Goal: Contribute content: Add original content to the website for others to see

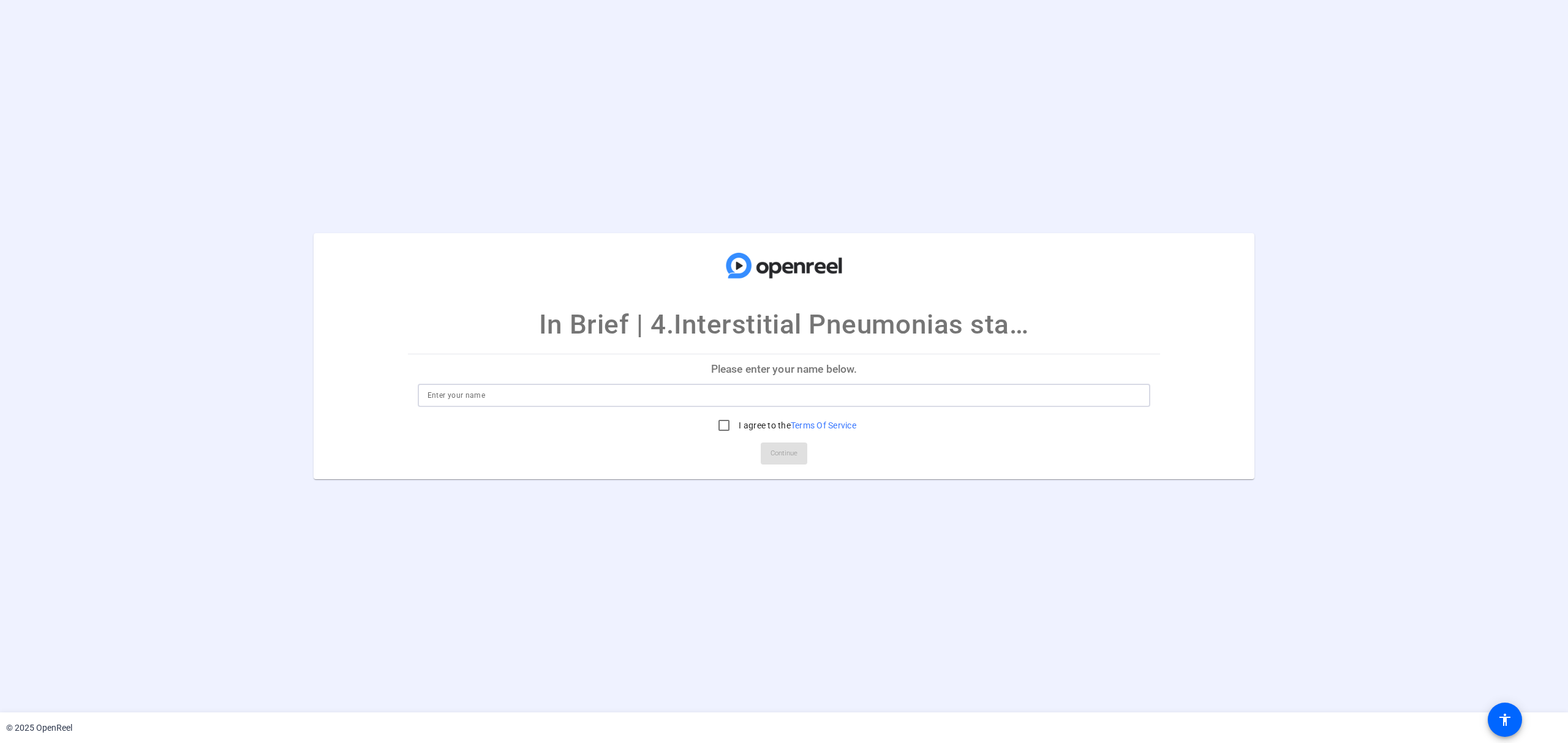
click at [634, 397] on input at bounding box center [784, 395] width 714 height 14
type input "[PERSON_NAME]"
click at [723, 426] on input "I agree to the Terms Of Service" at bounding box center [724, 425] width 25 height 25
checkbox input "true"
click at [786, 456] on span "Continue" at bounding box center [784, 453] width 27 height 18
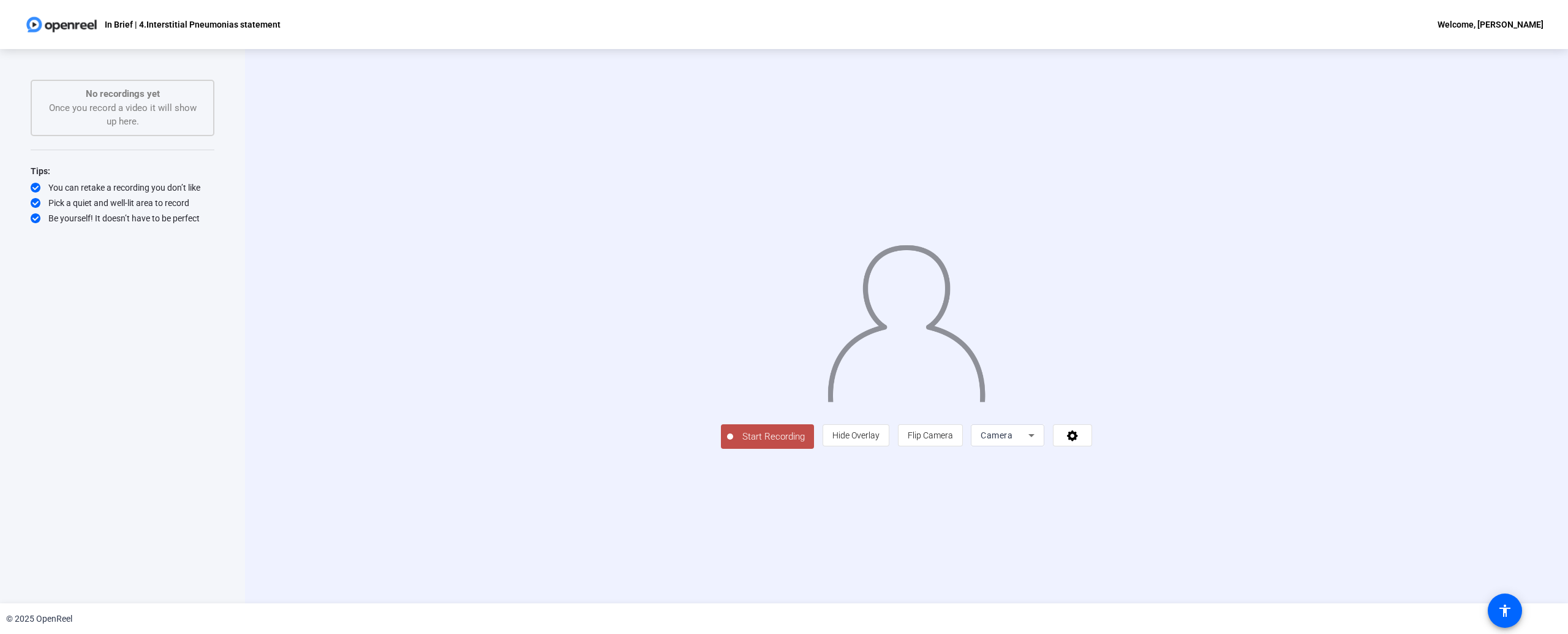
click at [1039, 443] on icon at bounding box center [1032, 435] width 14 height 14
click at [1296, 534] on div at bounding box center [784, 317] width 1568 height 634
click at [1080, 441] on icon at bounding box center [1073, 435] width 14 height 12
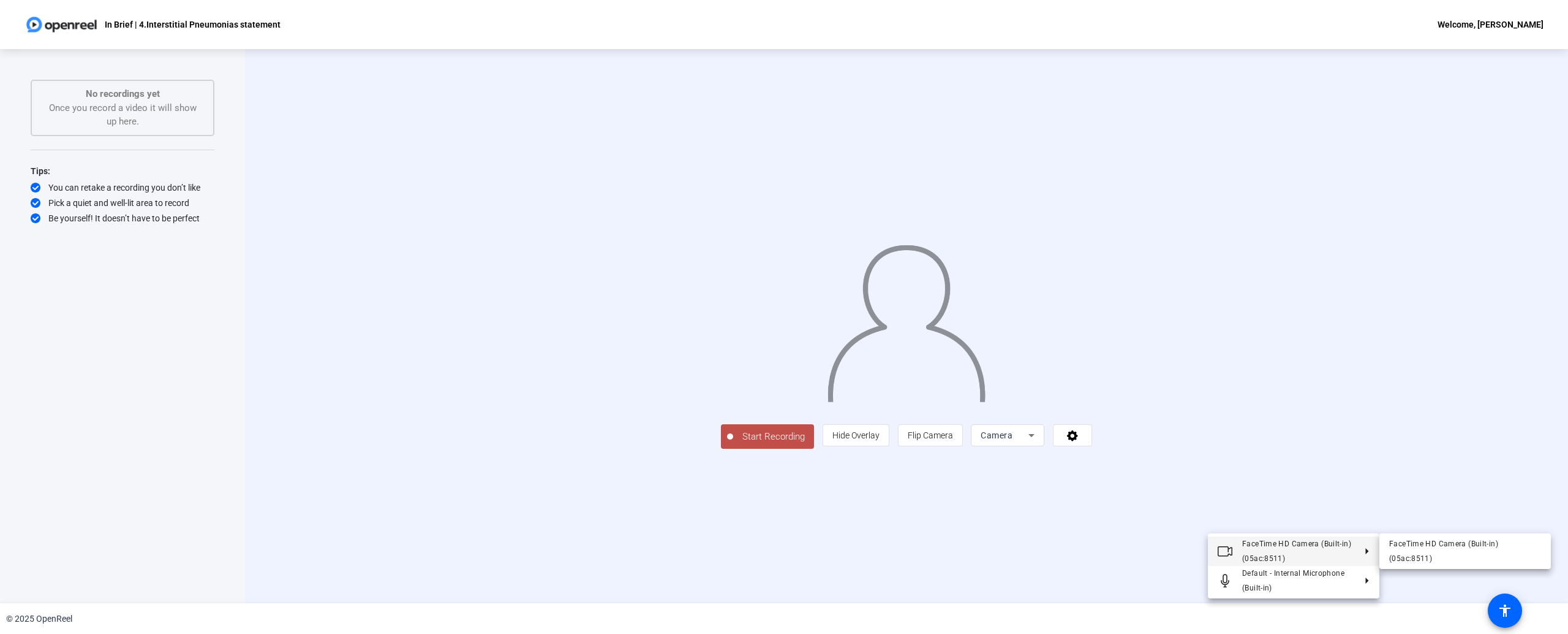
click at [1317, 459] on div at bounding box center [784, 317] width 1568 height 634
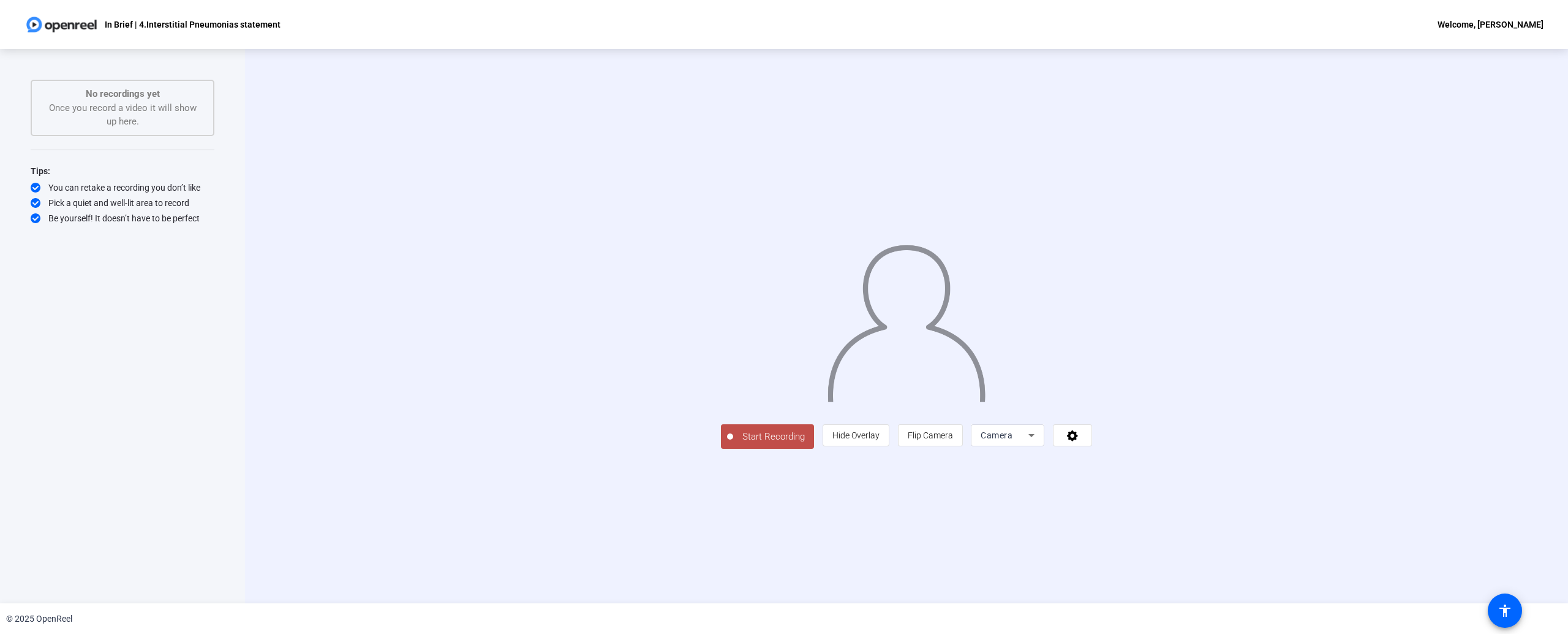
click at [495, 286] on div "Start Recording person Hide Overlay flip Flip Camera Camera" at bounding box center [906, 326] width 1125 height 245
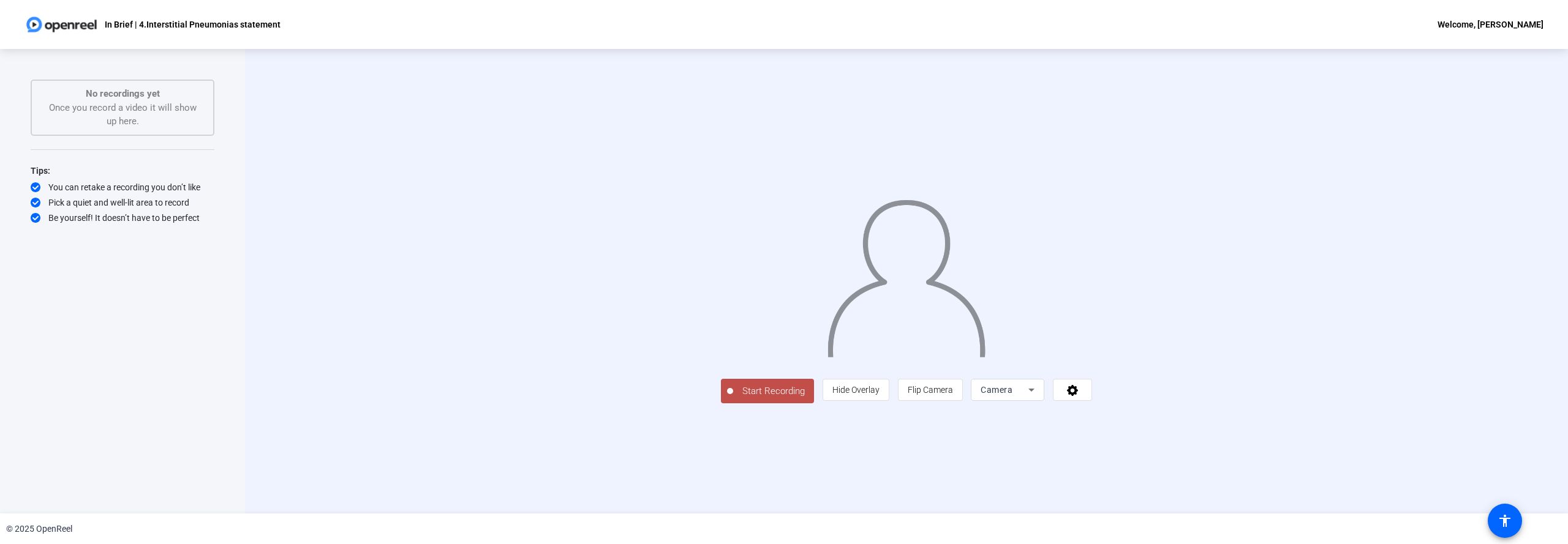
click at [733, 398] on span "Start Recording" at bounding box center [774, 391] width 81 height 14
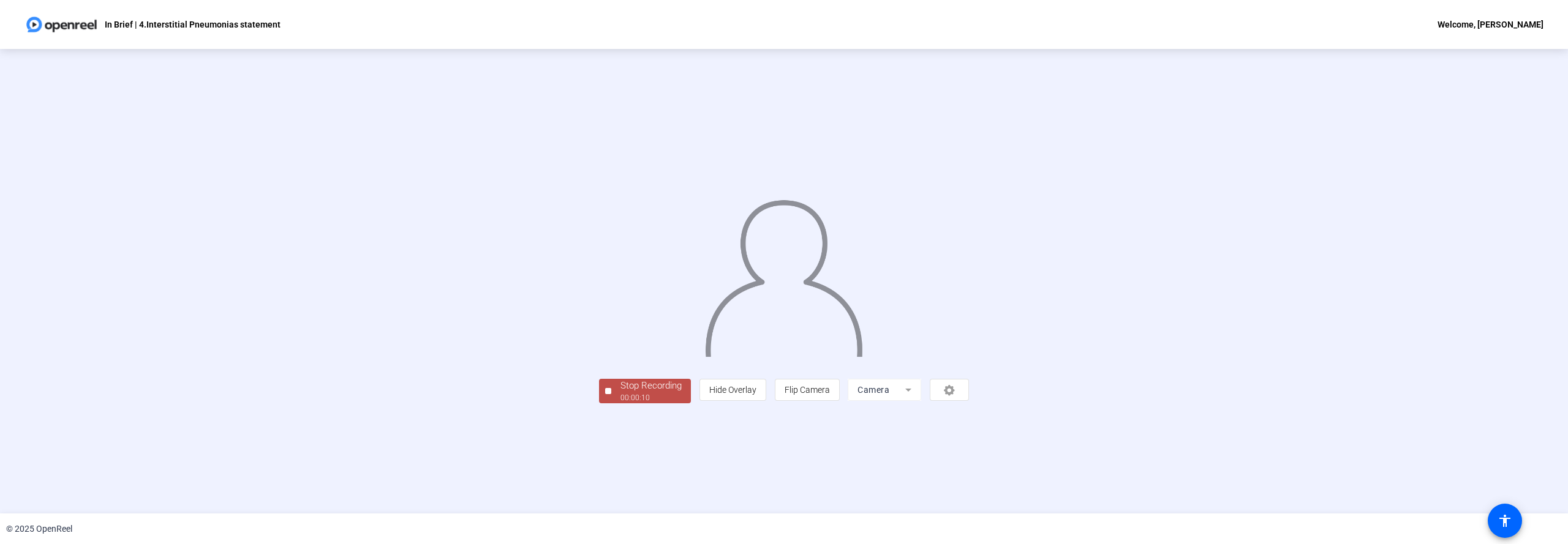
click at [621, 393] on div "Stop Recording" at bounding box center [651, 386] width 61 height 14
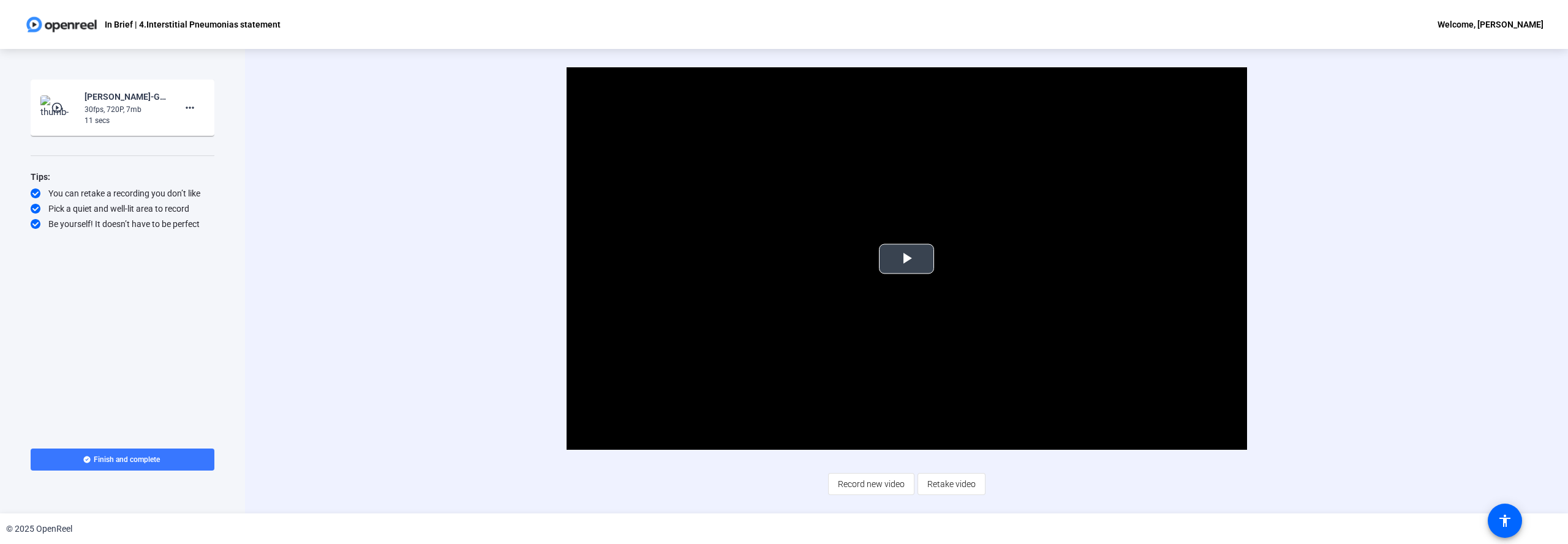
click at [907, 259] on span "Video Player" at bounding box center [907, 259] width 0 height 0
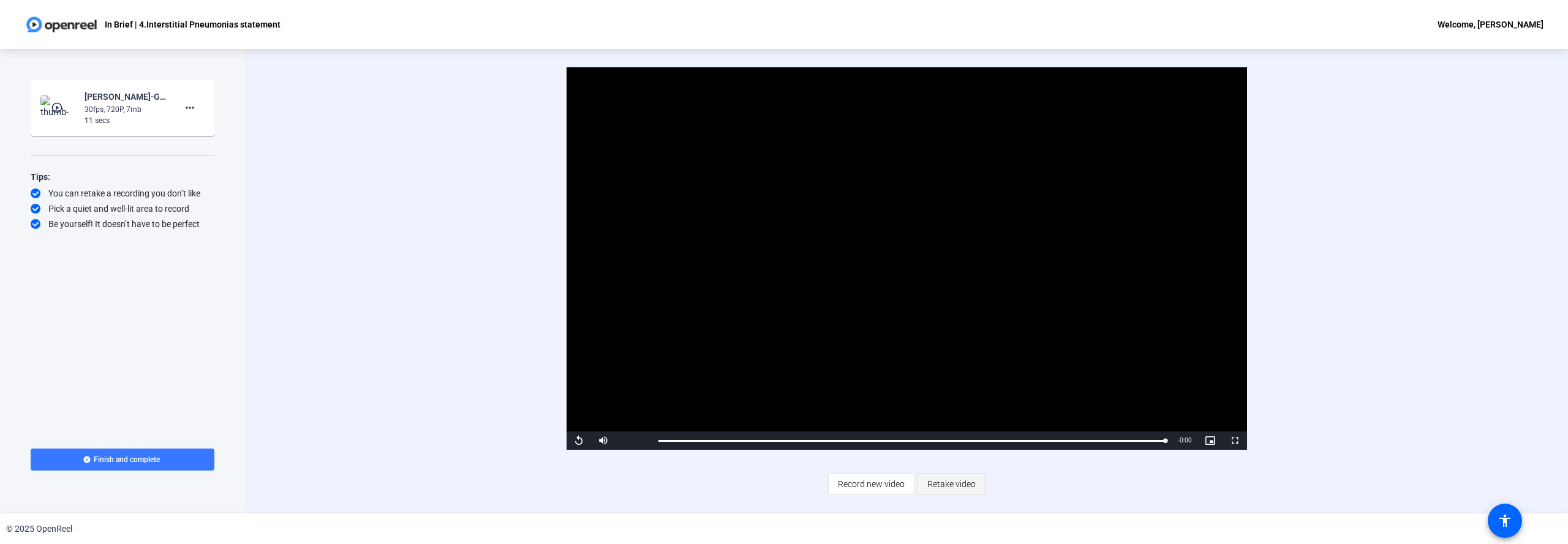
click at [950, 482] on span "Retake video" at bounding box center [951, 484] width 49 height 23
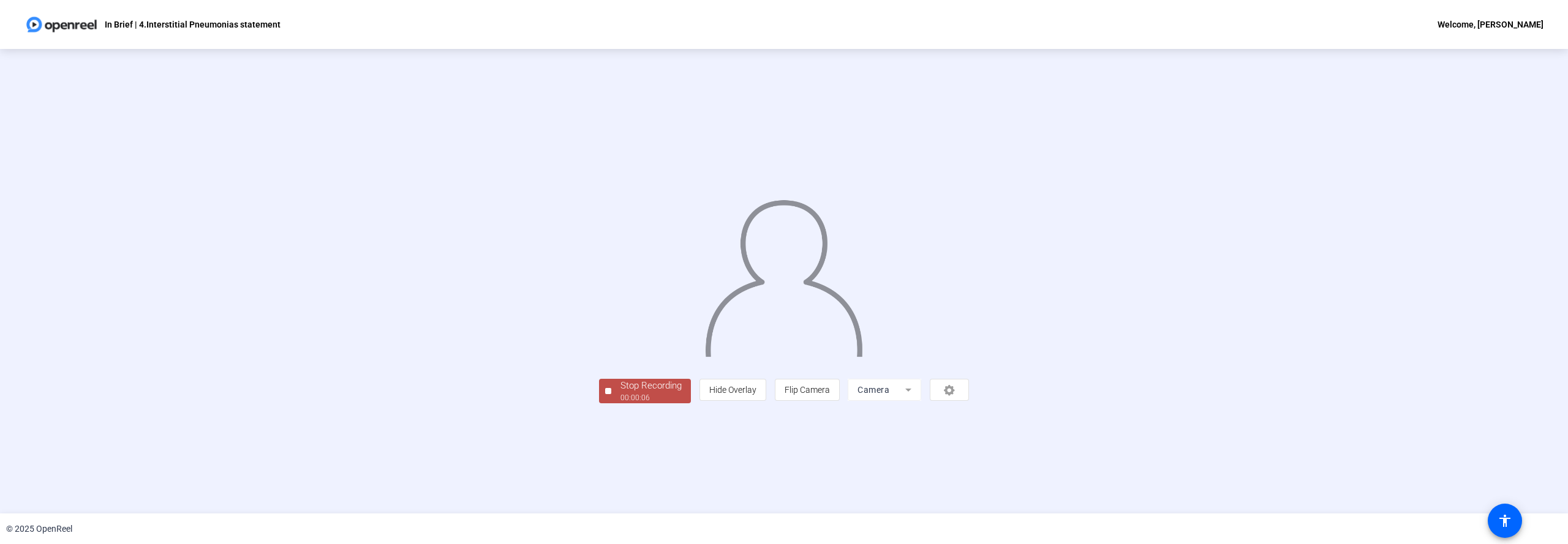
click at [621, 403] on div "00:00:06" at bounding box center [651, 398] width 61 height 11
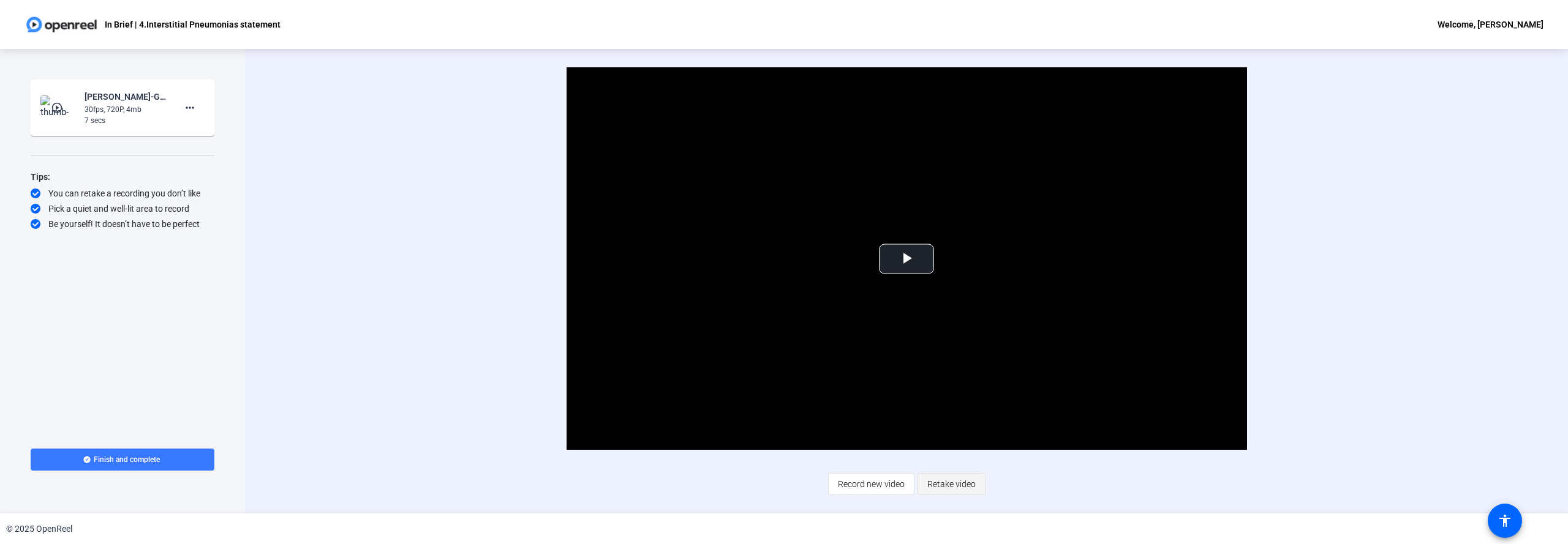
click at [953, 484] on span "Retake video" at bounding box center [951, 484] width 49 height 23
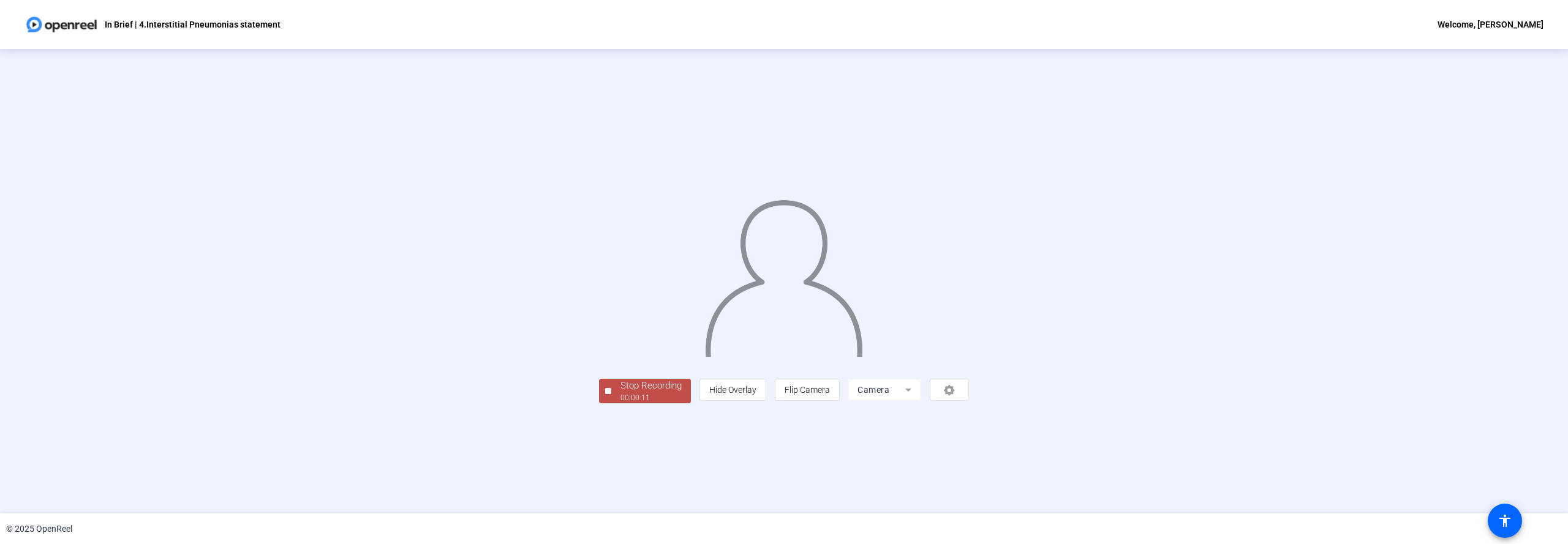
click at [621, 403] on div "00:00:11" at bounding box center [651, 398] width 61 height 11
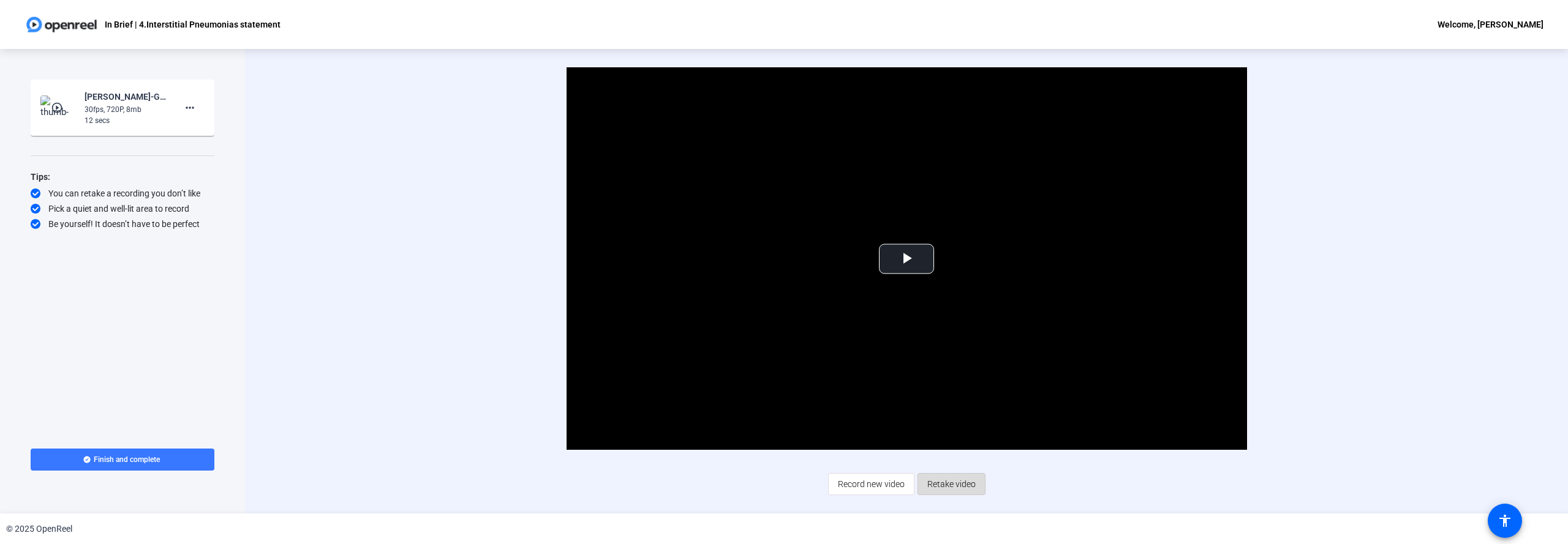
click at [950, 484] on span "Retake video" at bounding box center [951, 484] width 49 height 23
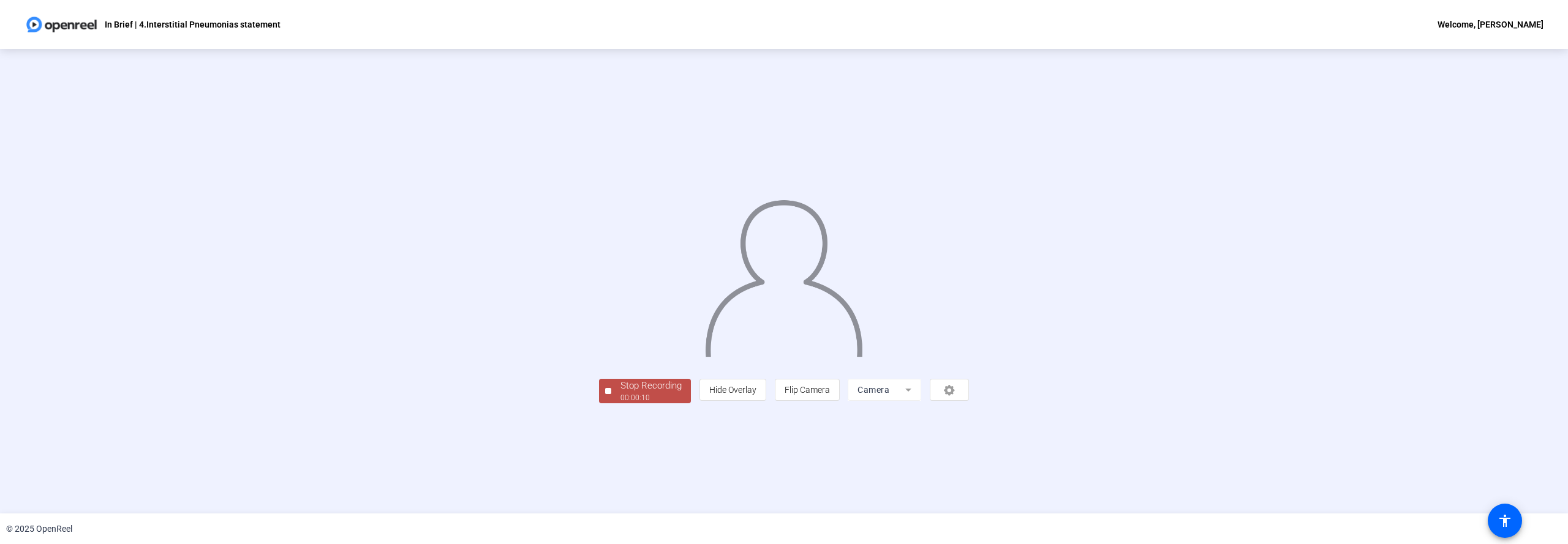
click at [621, 393] on div "Stop Recording" at bounding box center [651, 386] width 61 height 14
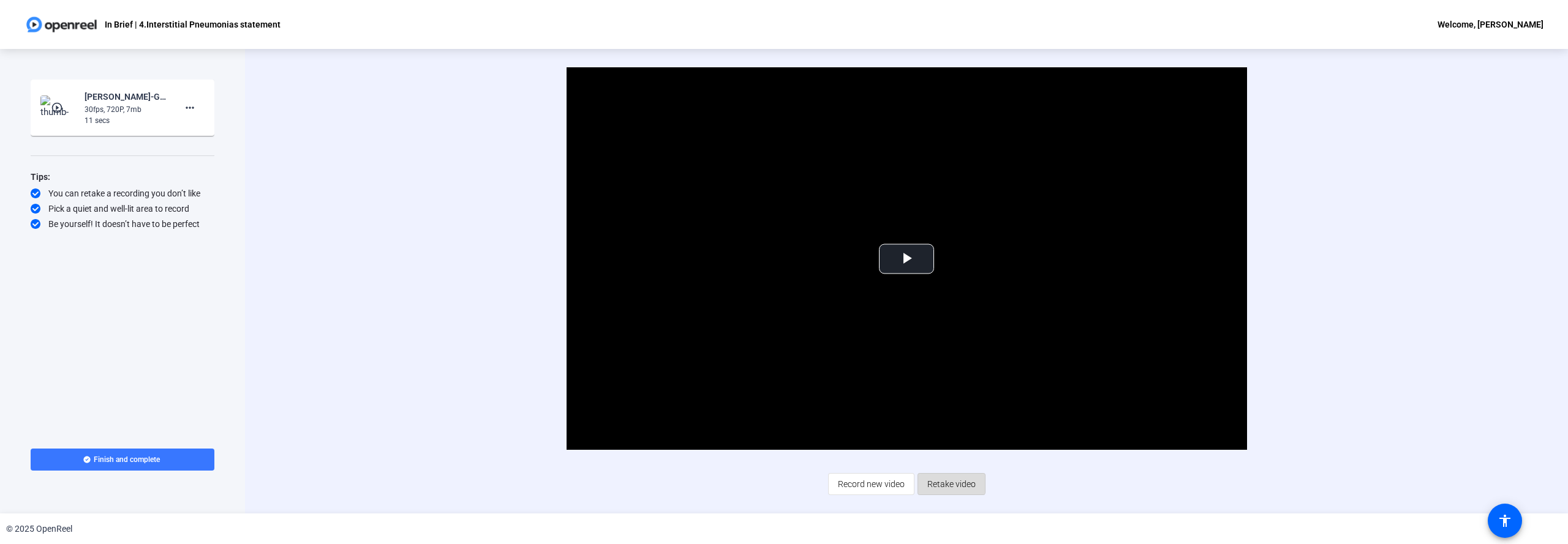
click at [949, 480] on span "Retake video" at bounding box center [951, 484] width 49 height 23
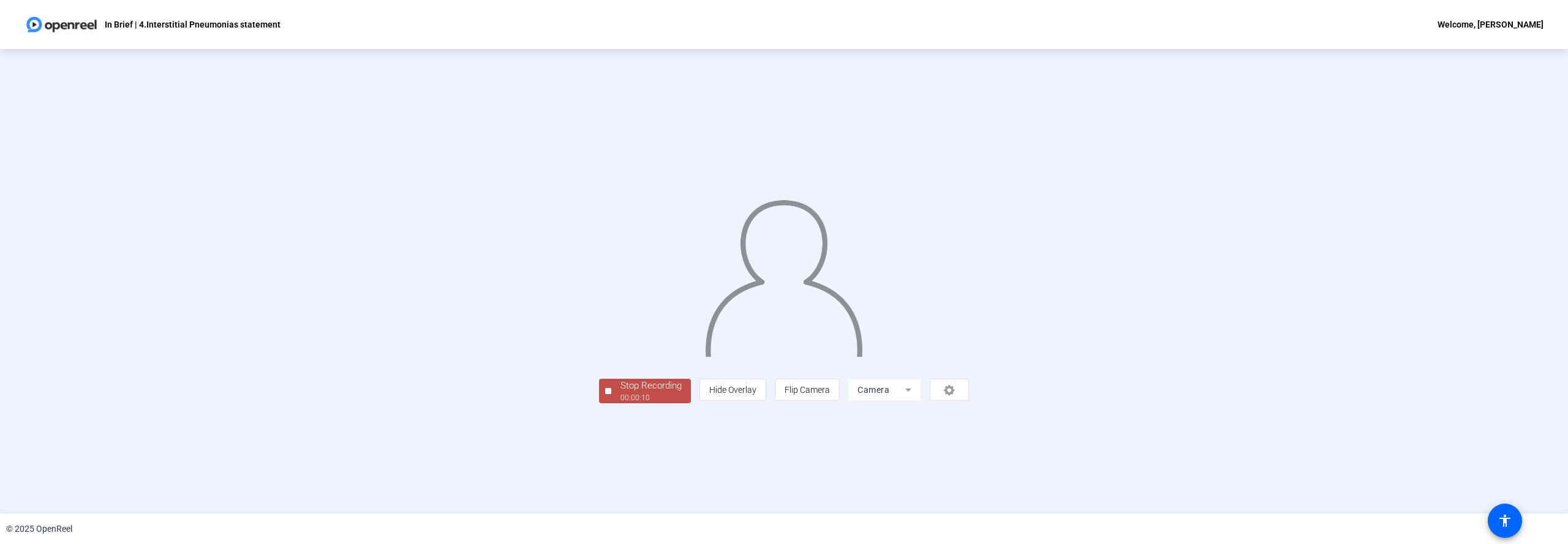
click at [621, 393] on div "Stop Recording" at bounding box center [651, 386] width 61 height 14
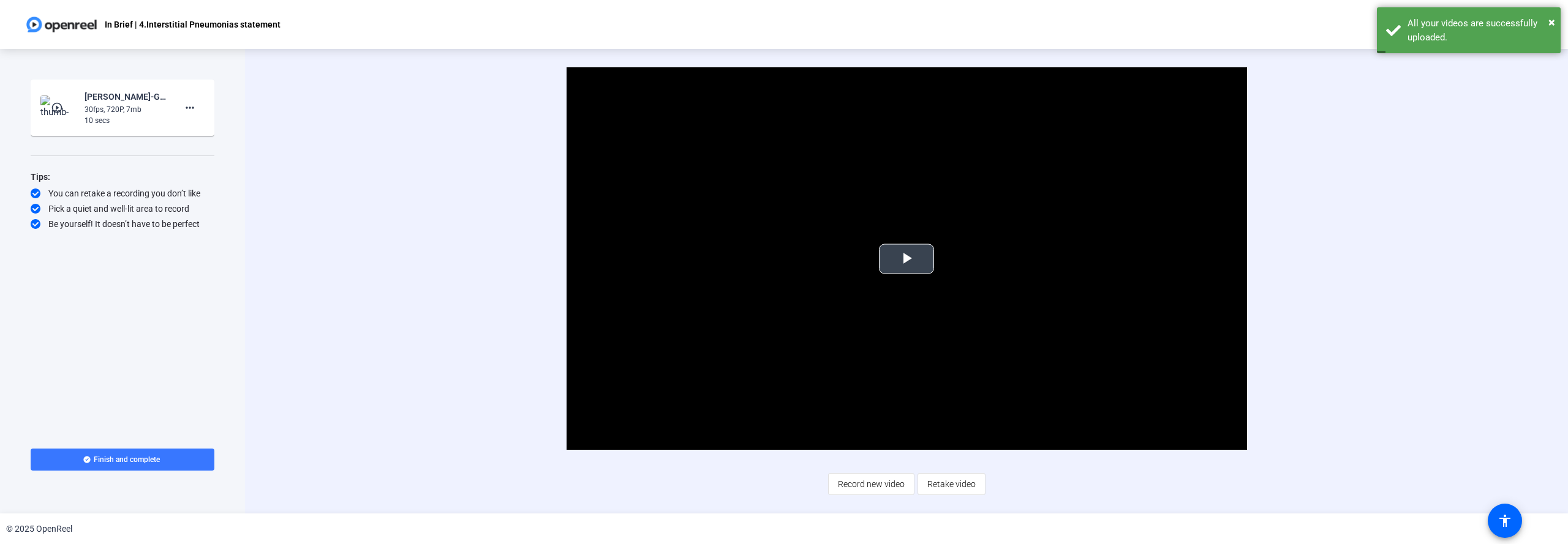
click at [907, 259] on span "Video Player" at bounding box center [907, 259] width 0 height 0
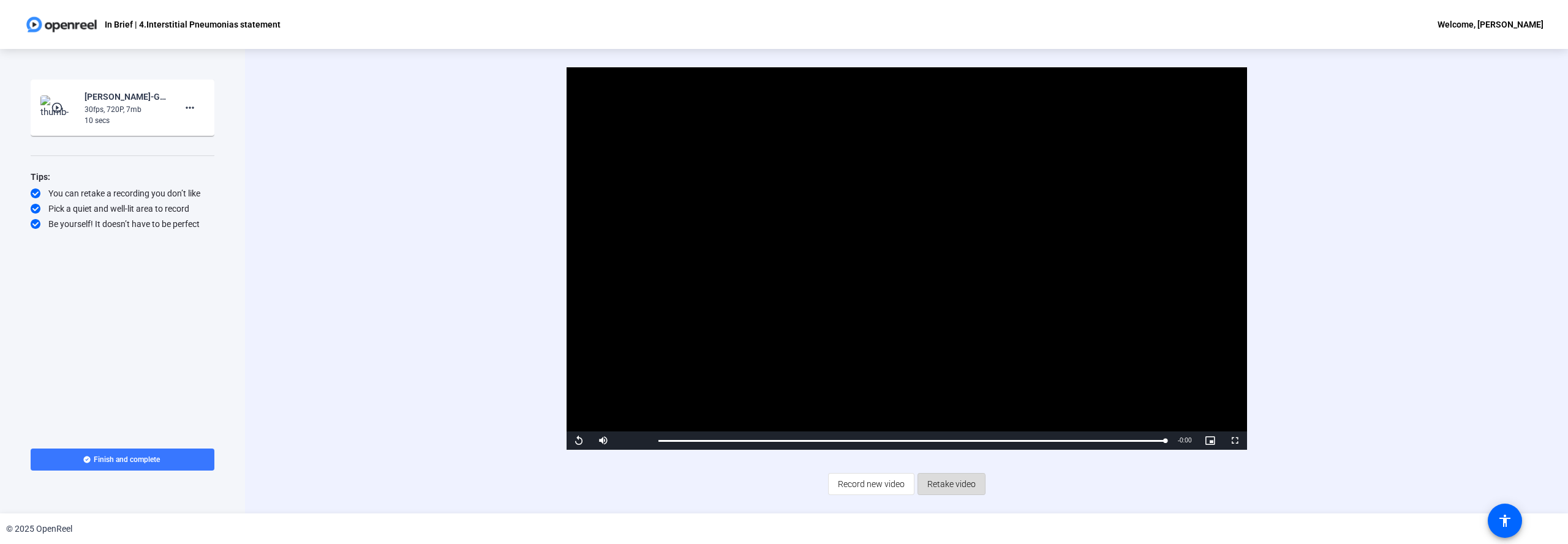
click at [950, 484] on span "Retake video" at bounding box center [951, 484] width 49 height 23
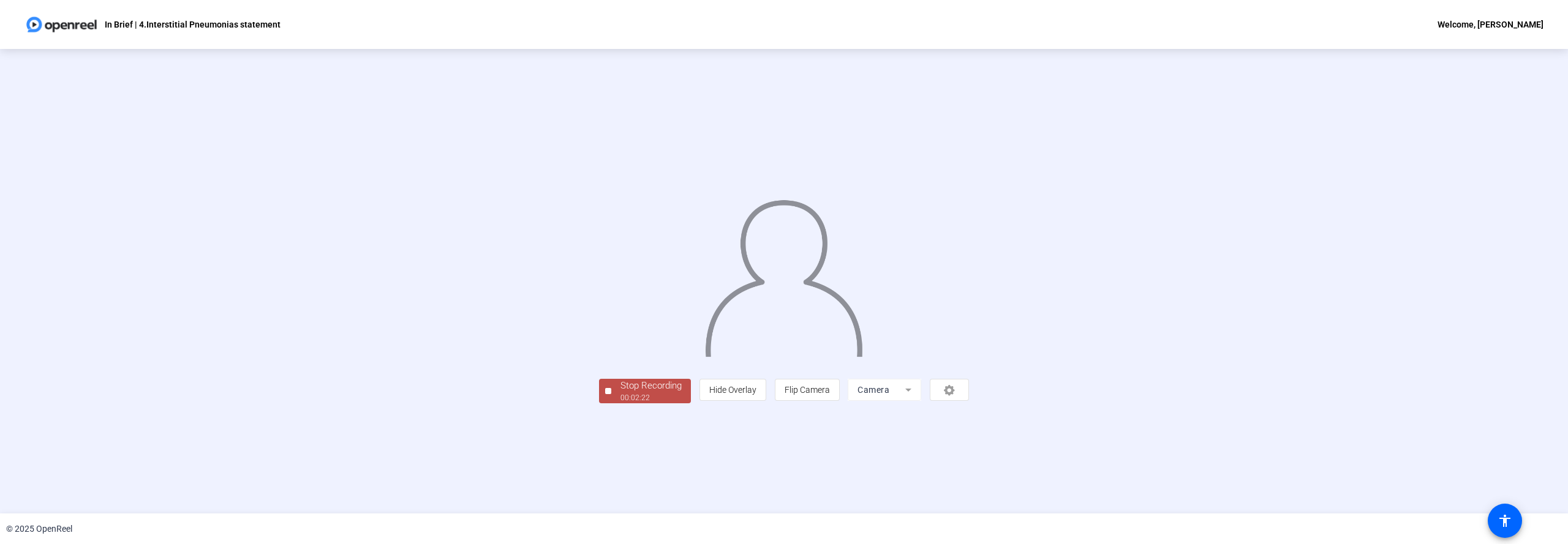
click at [621, 393] on div "Stop Recording" at bounding box center [651, 386] width 61 height 14
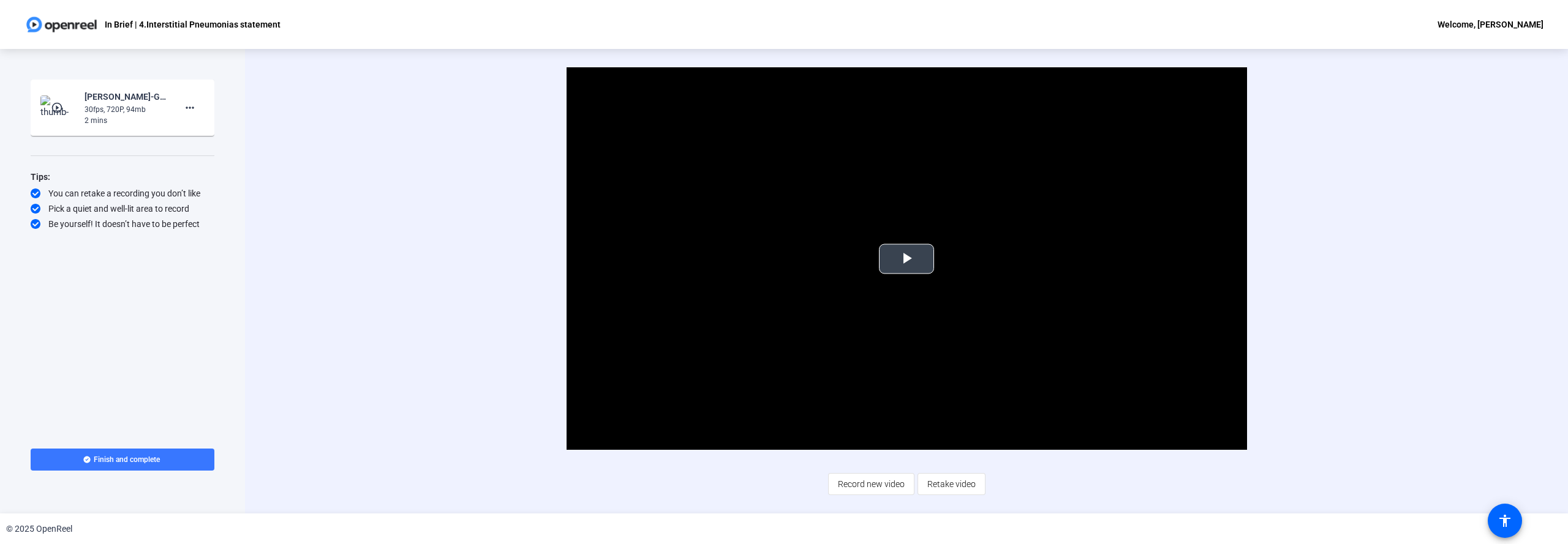
click at [907, 259] on span "Video Player" at bounding box center [907, 259] width 0 height 0
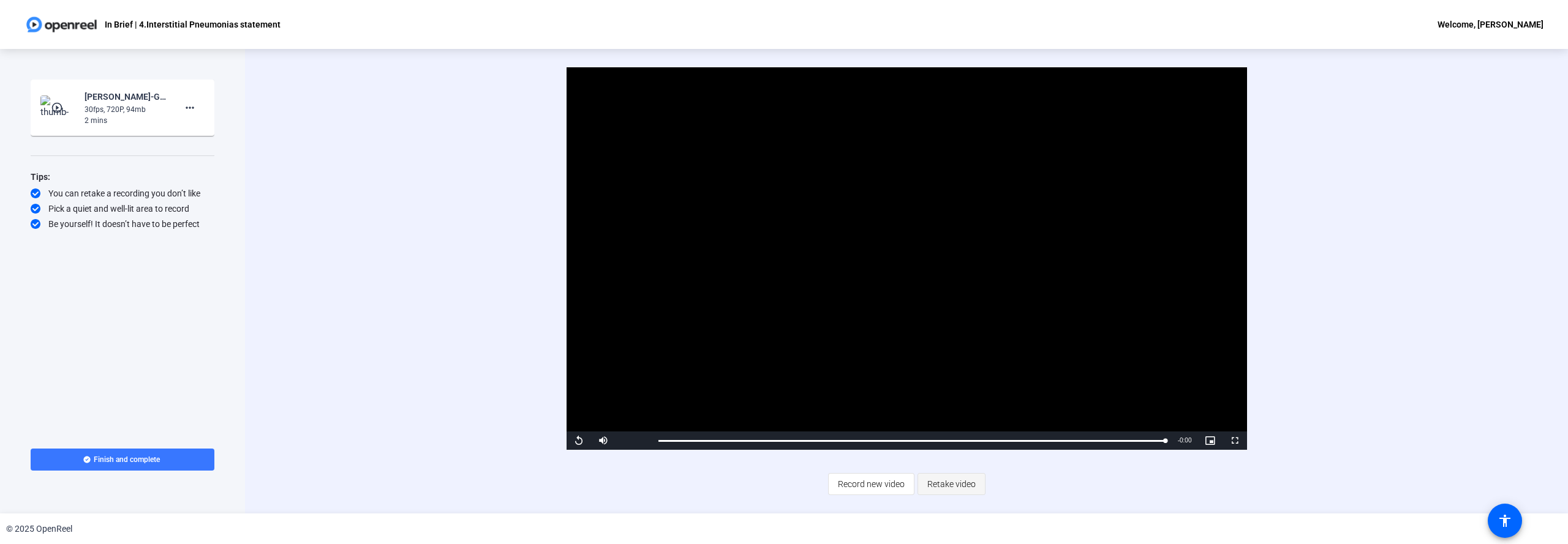
click at [942, 482] on span "Retake video" at bounding box center [951, 484] width 49 height 23
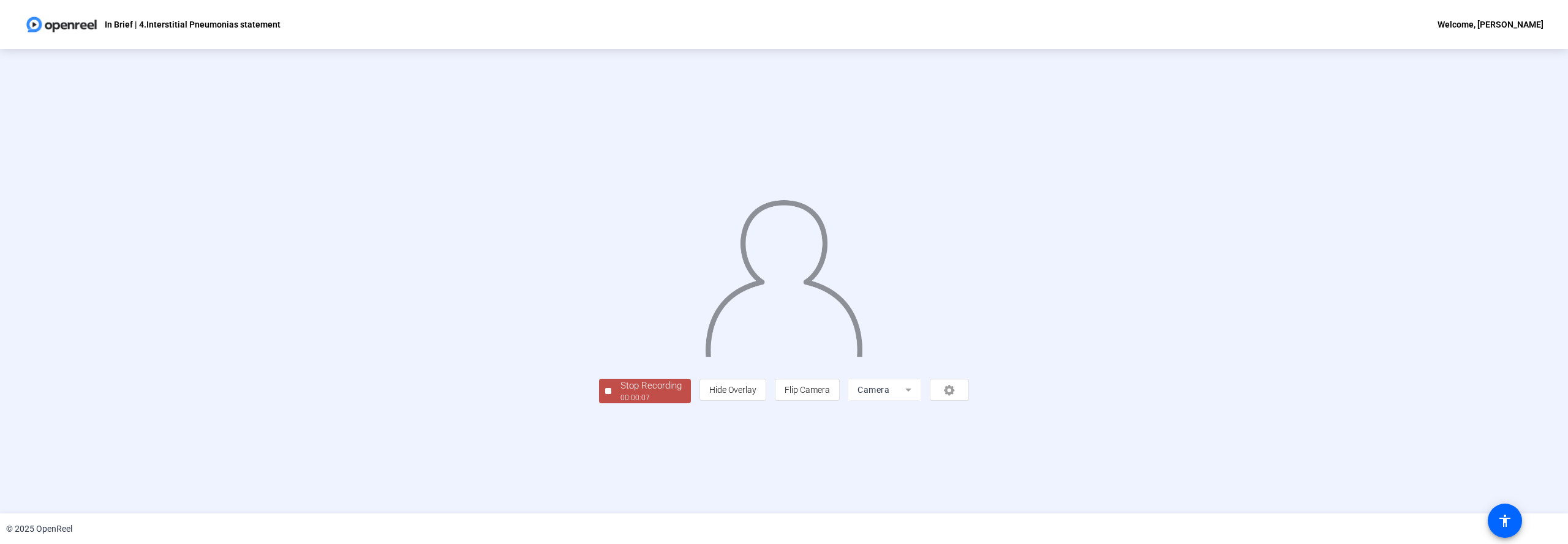
click at [621, 393] on div "Stop Recording" at bounding box center [651, 386] width 61 height 14
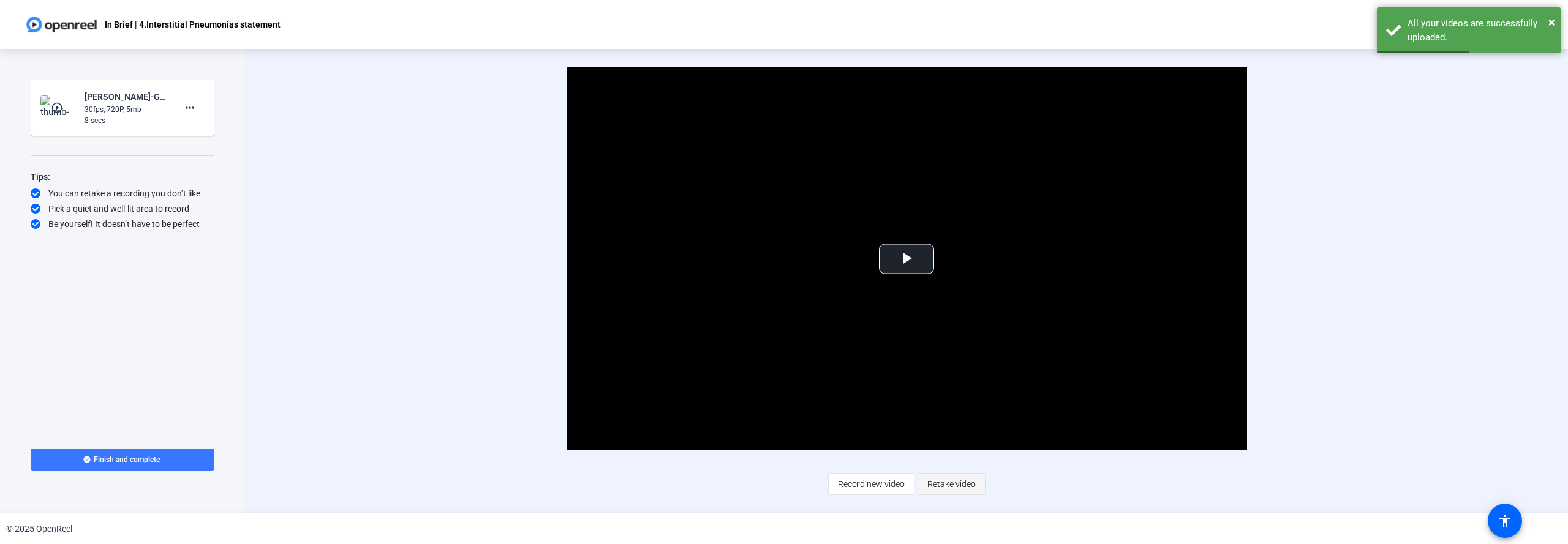
click at [938, 480] on span "Retake video" at bounding box center [951, 484] width 49 height 23
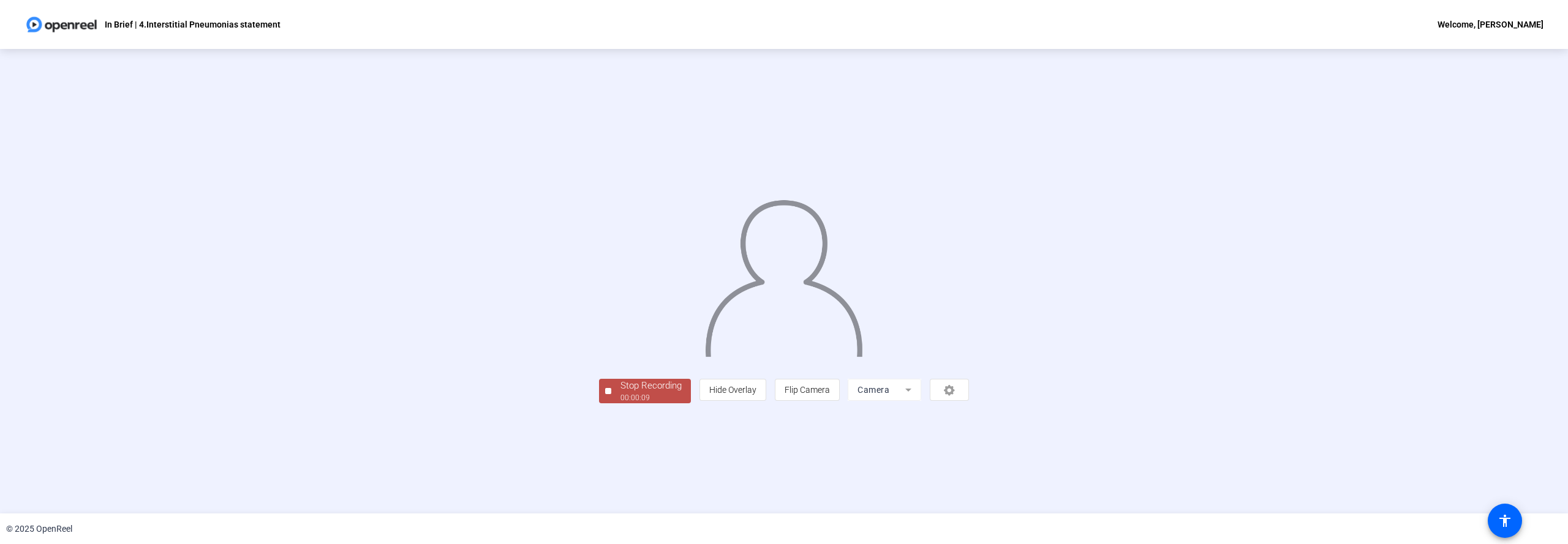
click at [611, 404] on span "Stop Recording 00:00:09" at bounding box center [651, 391] width 80 height 25
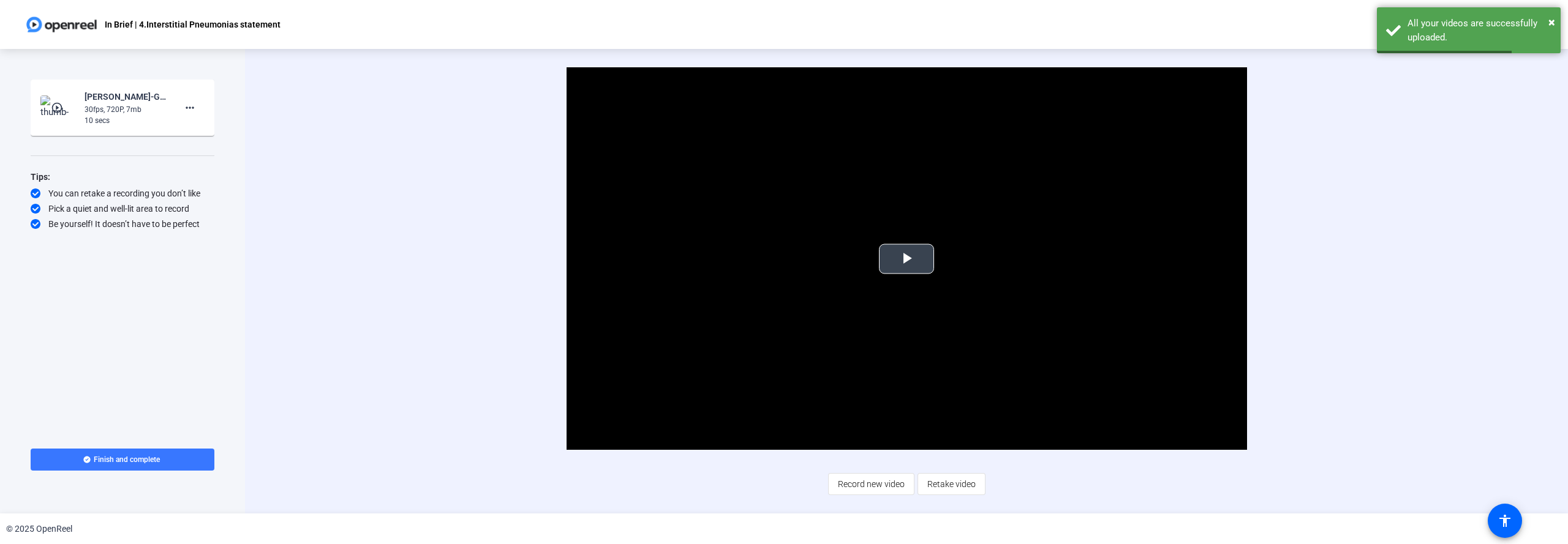
click at [907, 259] on span "Video Player" at bounding box center [907, 259] width 0 height 0
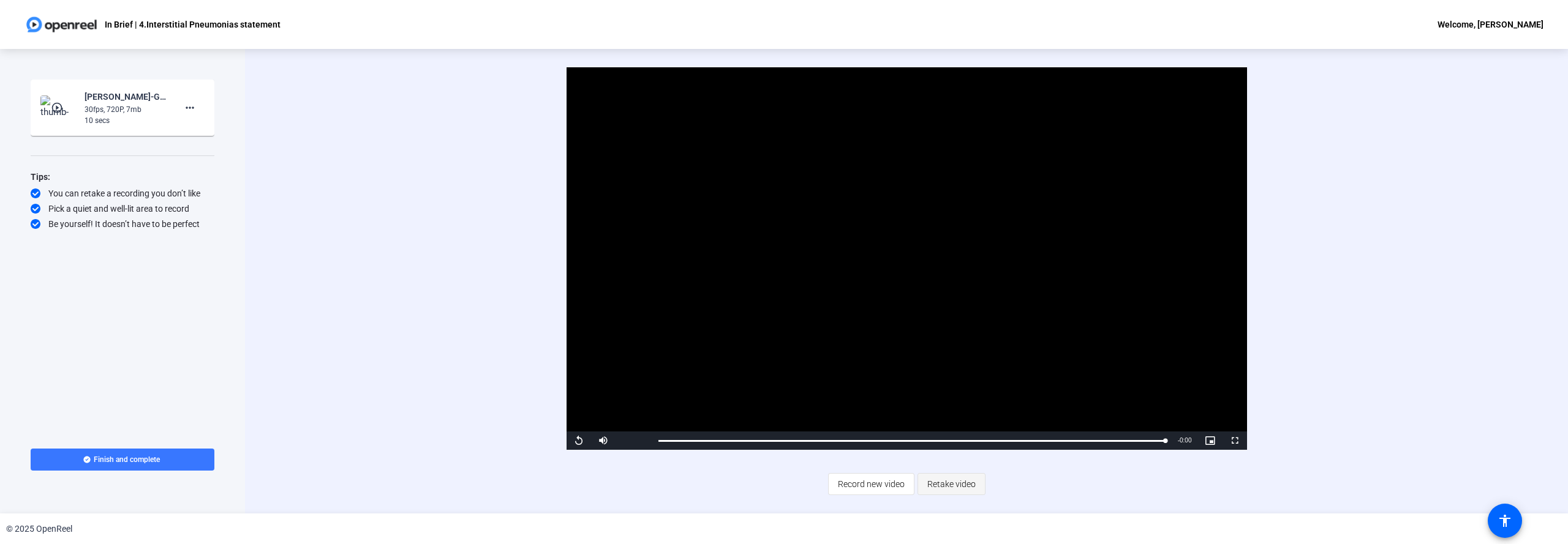
click at [938, 485] on span "Retake video" at bounding box center [951, 484] width 49 height 23
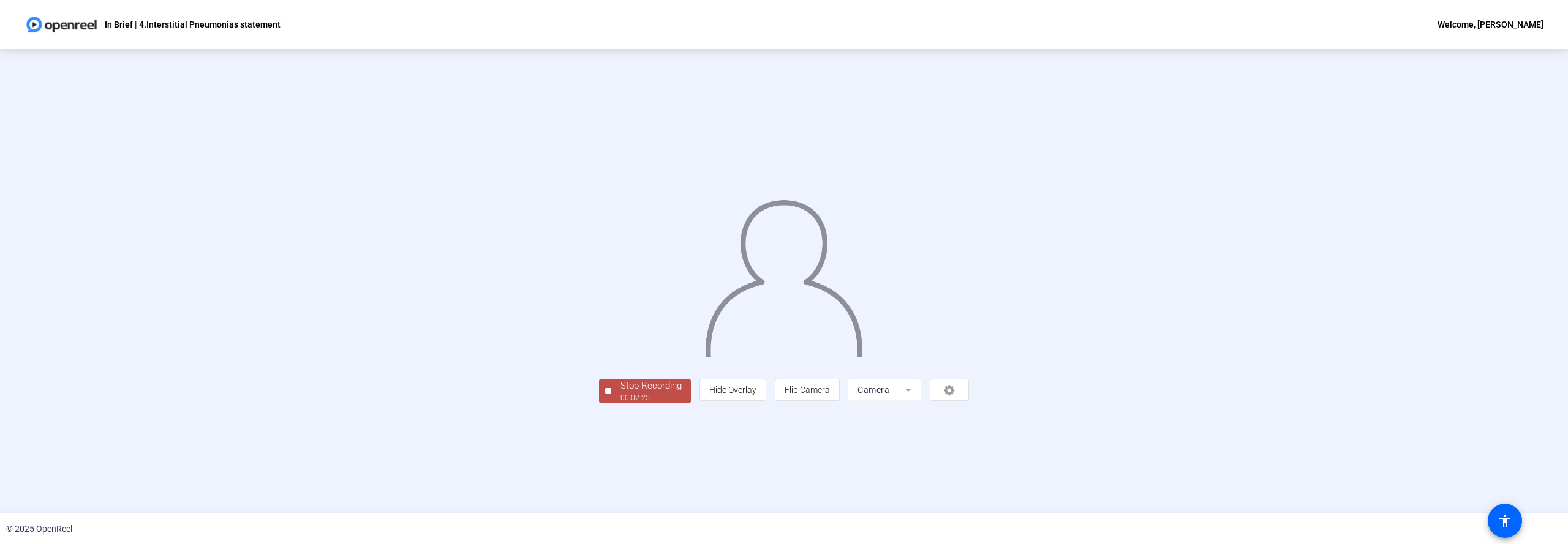
click at [621, 393] on div "Stop Recording" at bounding box center [651, 386] width 61 height 14
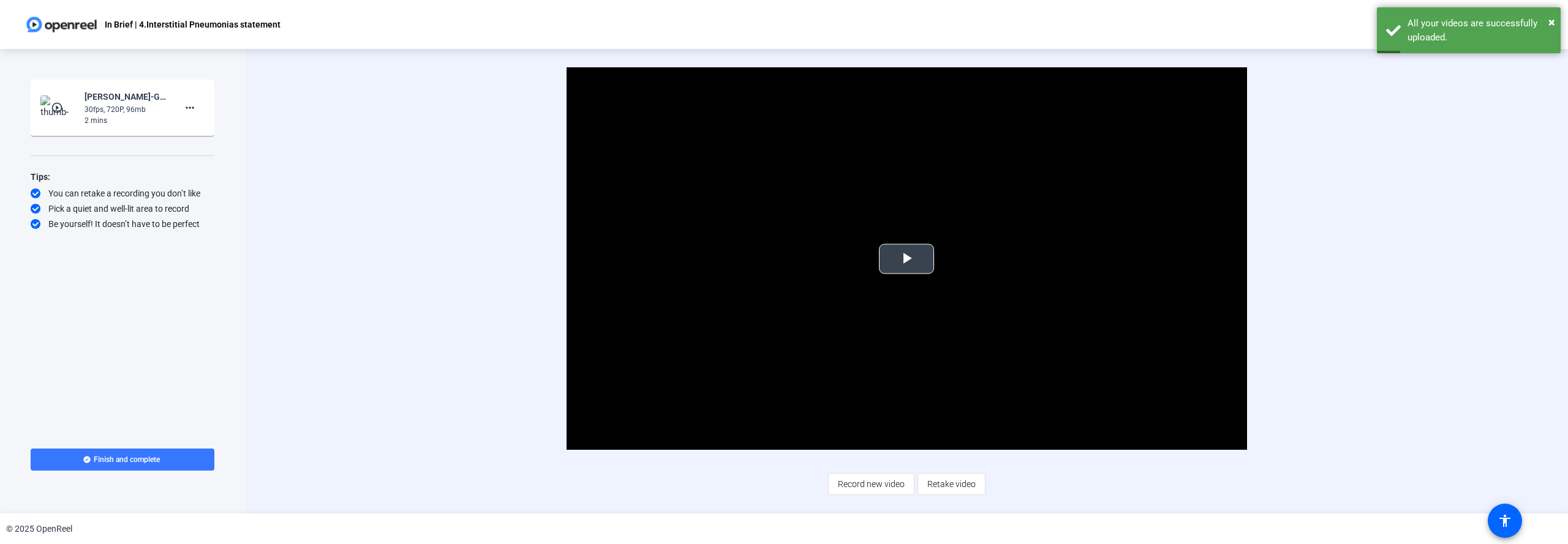
click at [907, 259] on span "Video Player" at bounding box center [907, 259] width 0 height 0
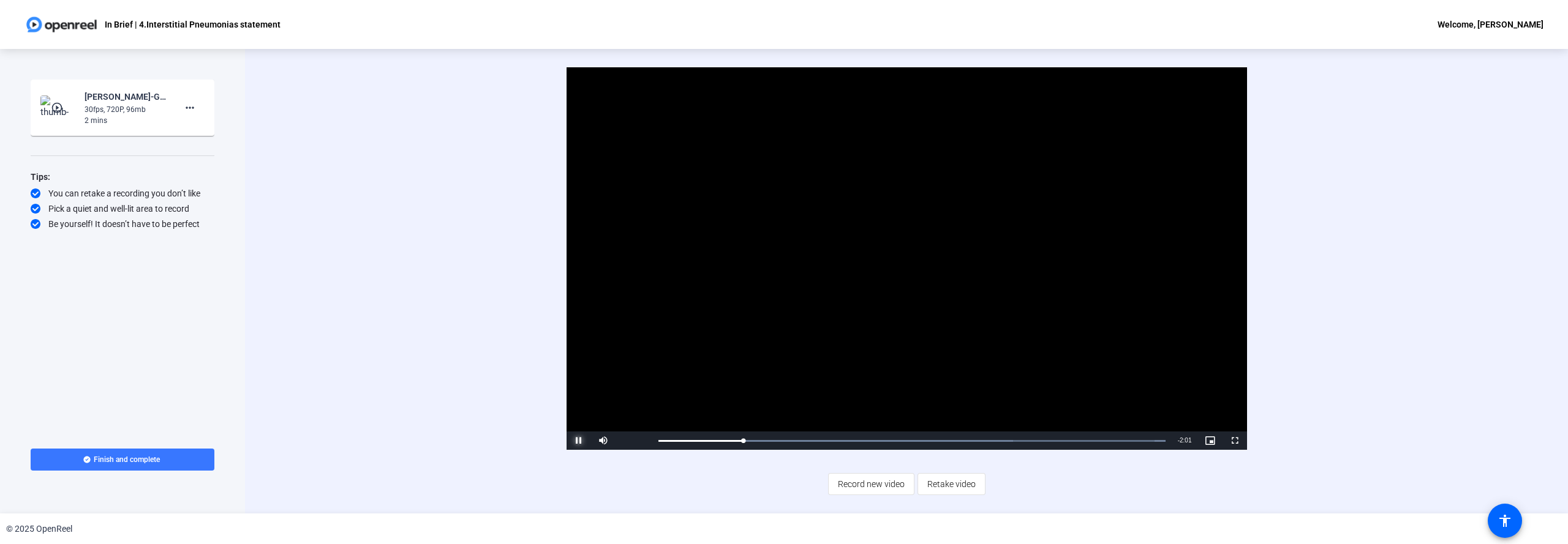
click at [576, 441] on span "Video Player" at bounding box center [579, 441] width 25 height 0
click at [958, 482] on span "Retake video" at bounding box center [951, 484] width 49 height 23
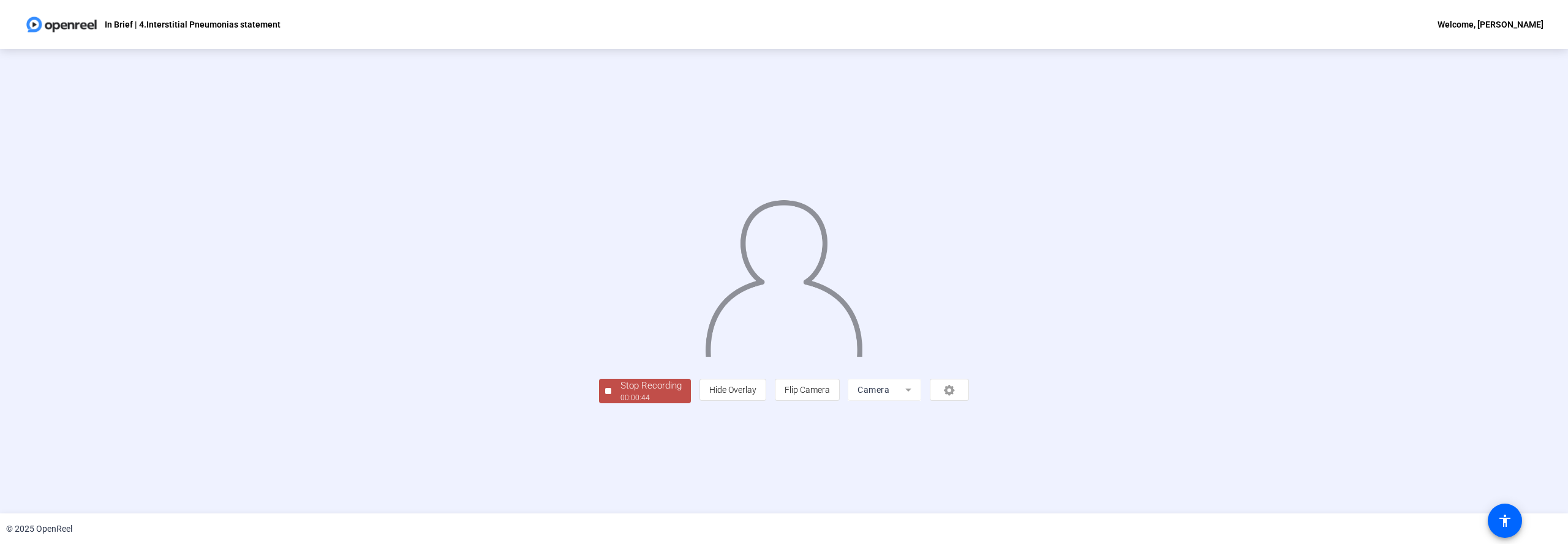
click at [621, 393] on div "Stop Recording" at bounding box center [651, 386] width 61 height 14
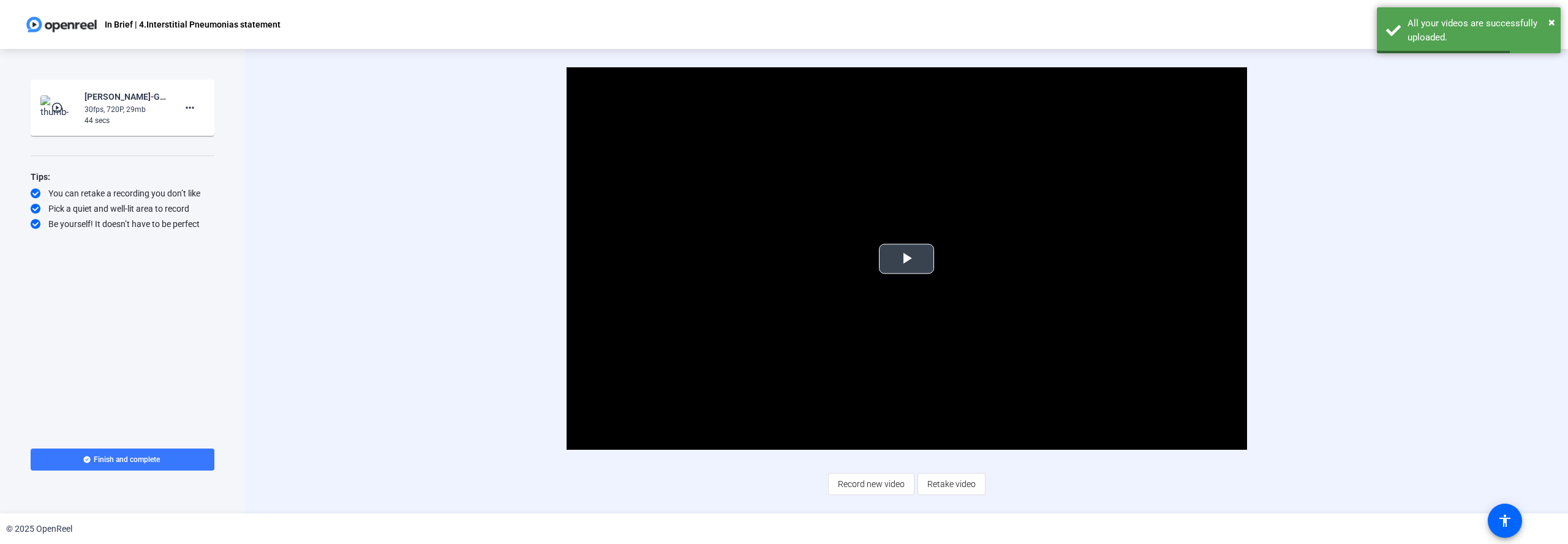
click at [907, 259] on span "Video Player" at bounding box center [907, 259] width 0 height 0
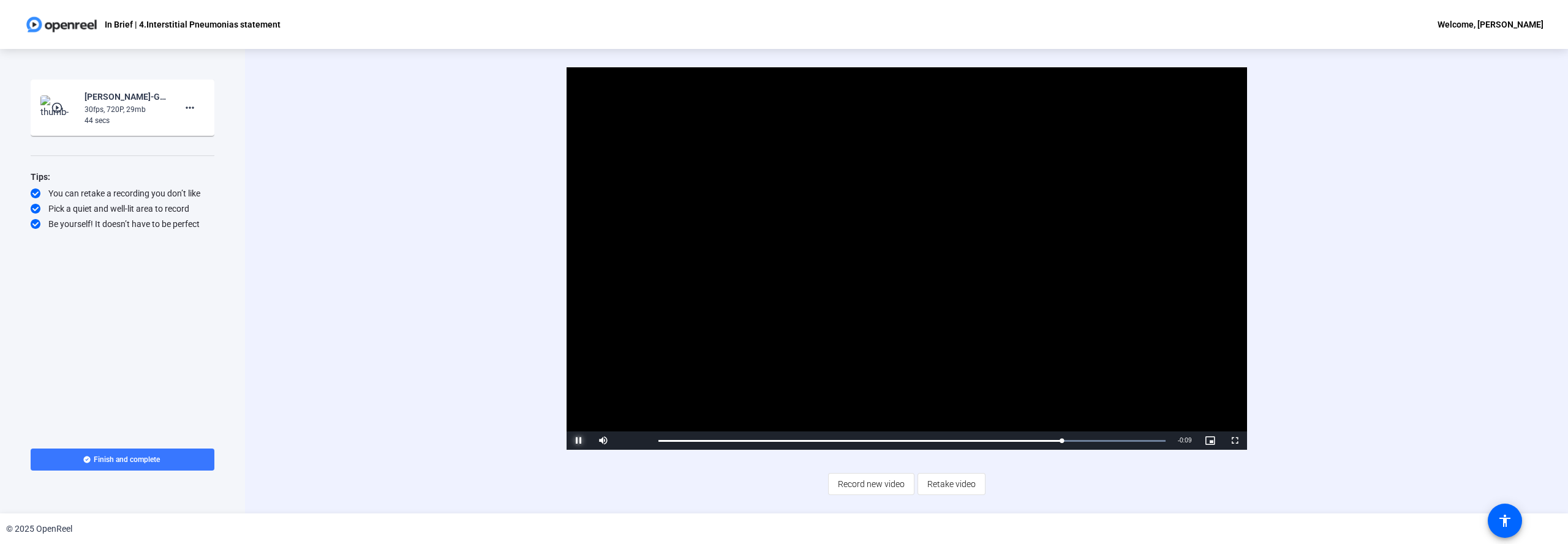
click at [579, 441] on span "Video Player" at bounding box center [579, 441] width 25 height 0
click at [946, 484] on span "Retake video" at bounding box center [951, 484] width 49 height 23
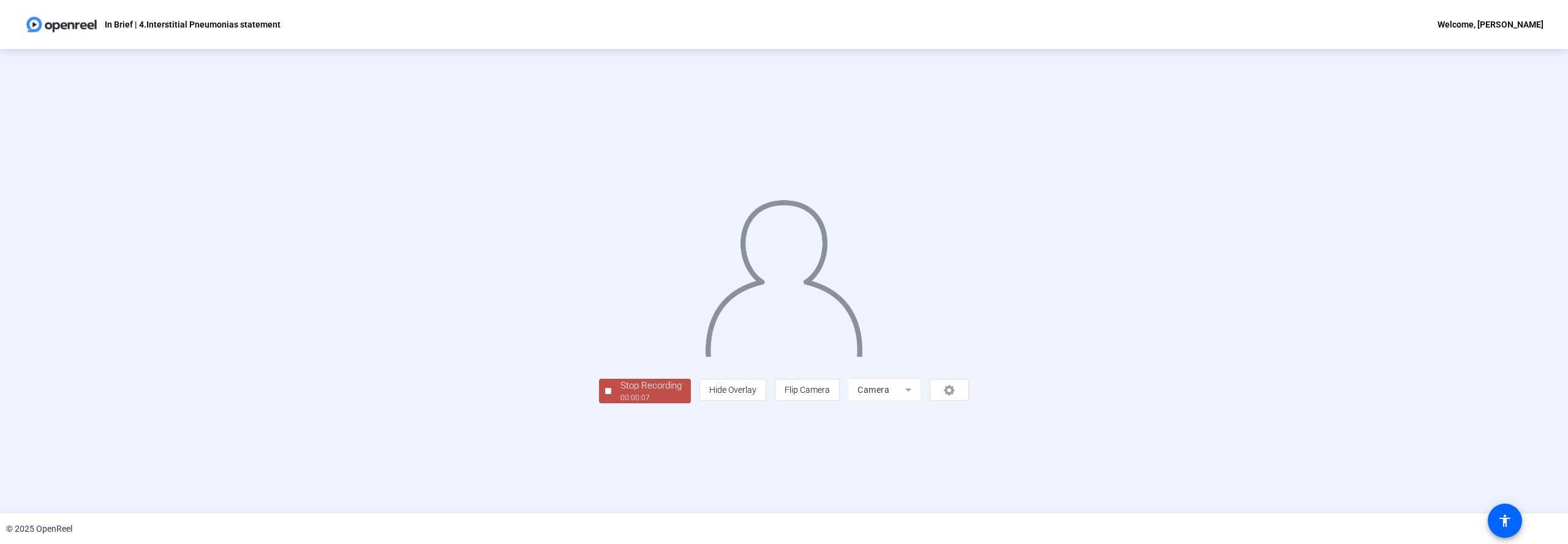
click at [621, 393] on div "Stop Recording" at bounding box center [651, 386] width 61 height 14
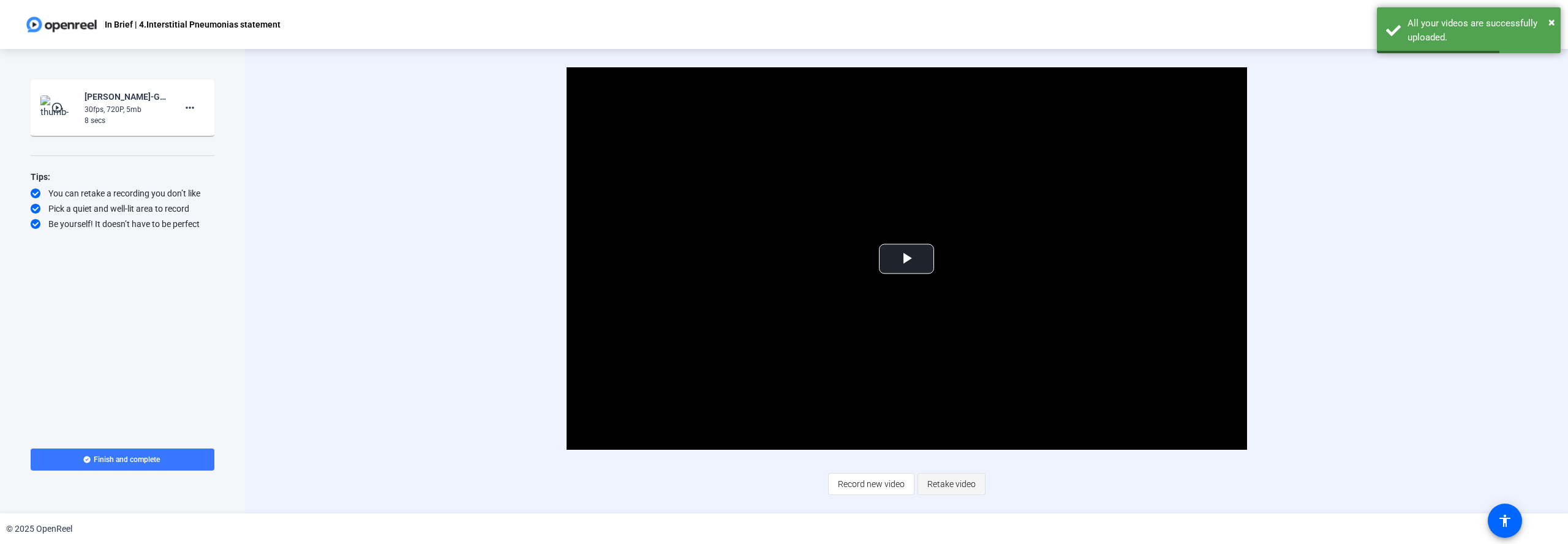
click at [952, 484] on span "Retake video" at bounding box center [951, 484] width 49 height 23
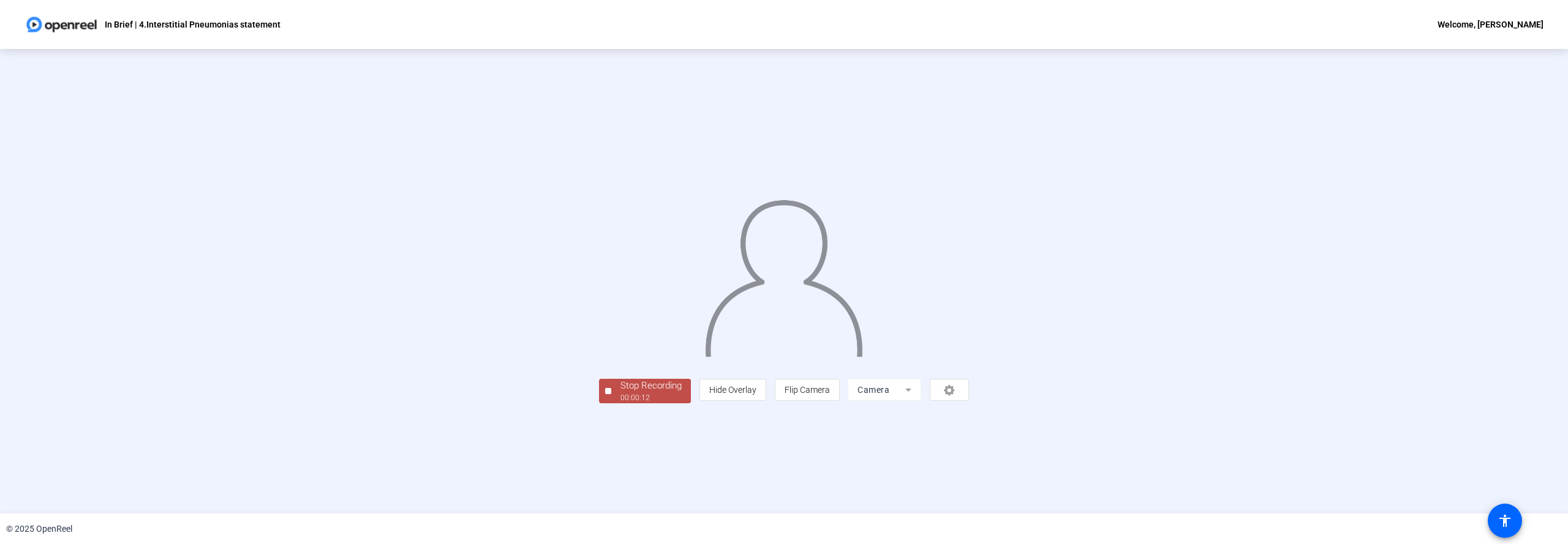
click at [621, 403] on div "00:00:12" at bounding box center [651, 398] width 61 height 11
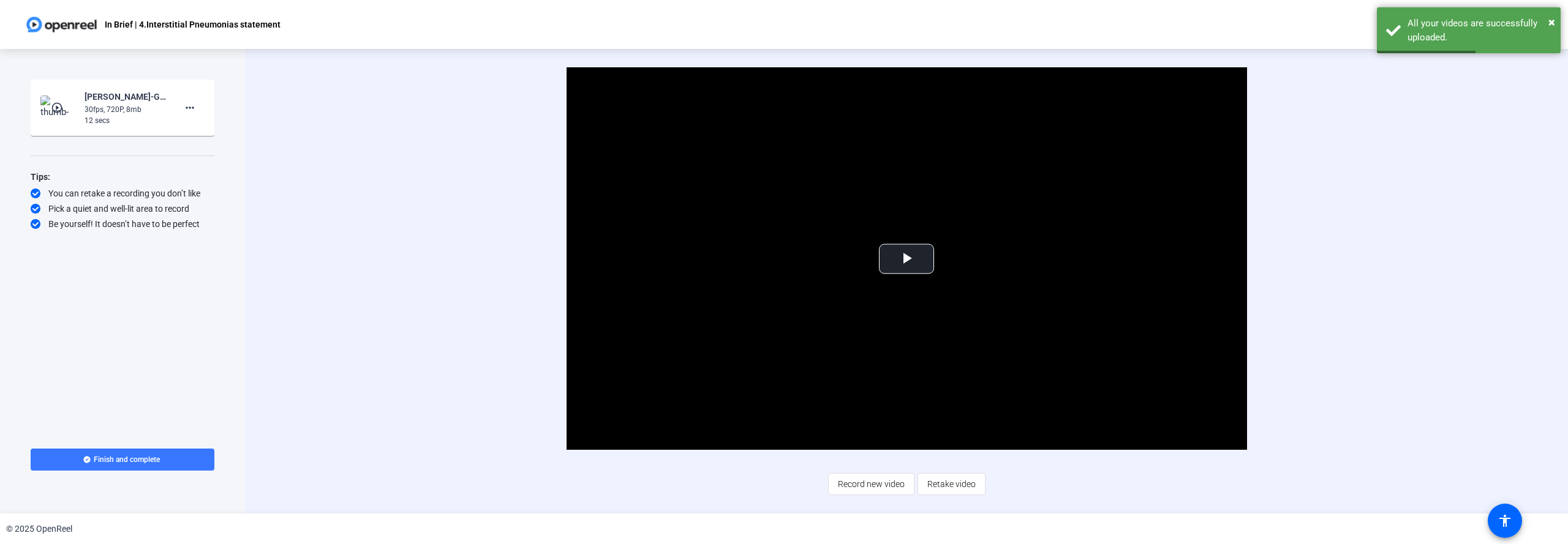
click at [946, 490] on span "Retake video" at bounding box center [951, 484] width 49 height 23
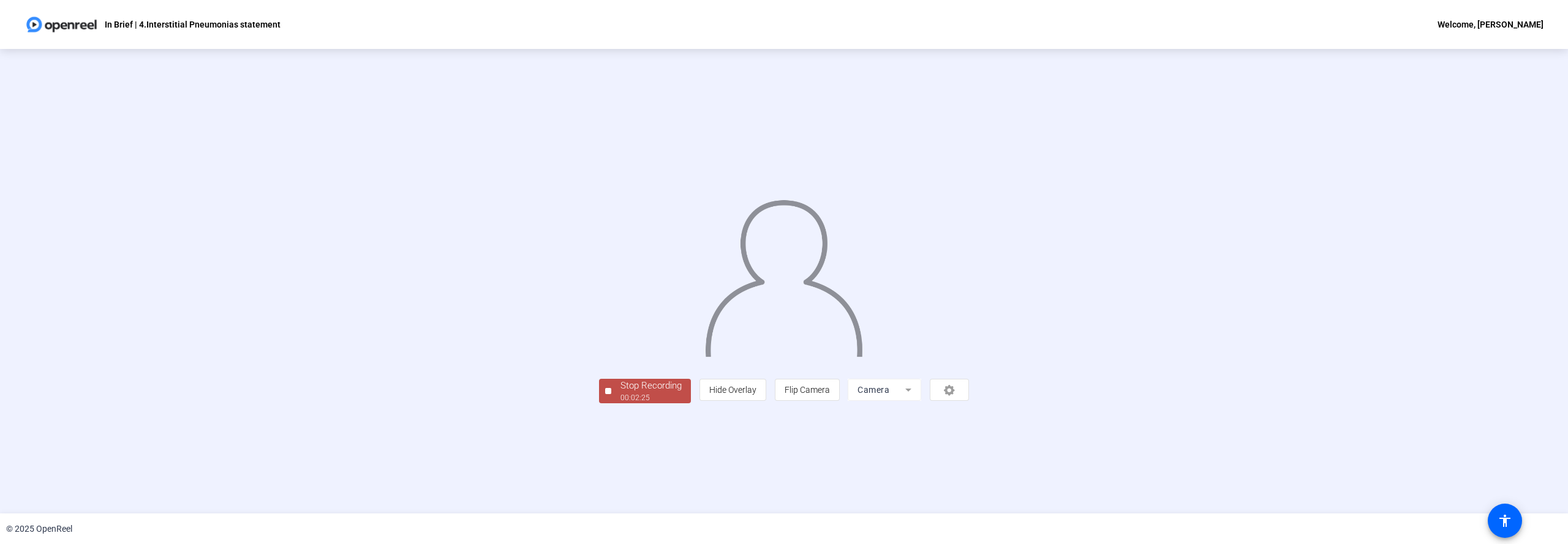
click at [621, 403] on div "00:02:25" at bounding box center [651, 398] width 61 height 11
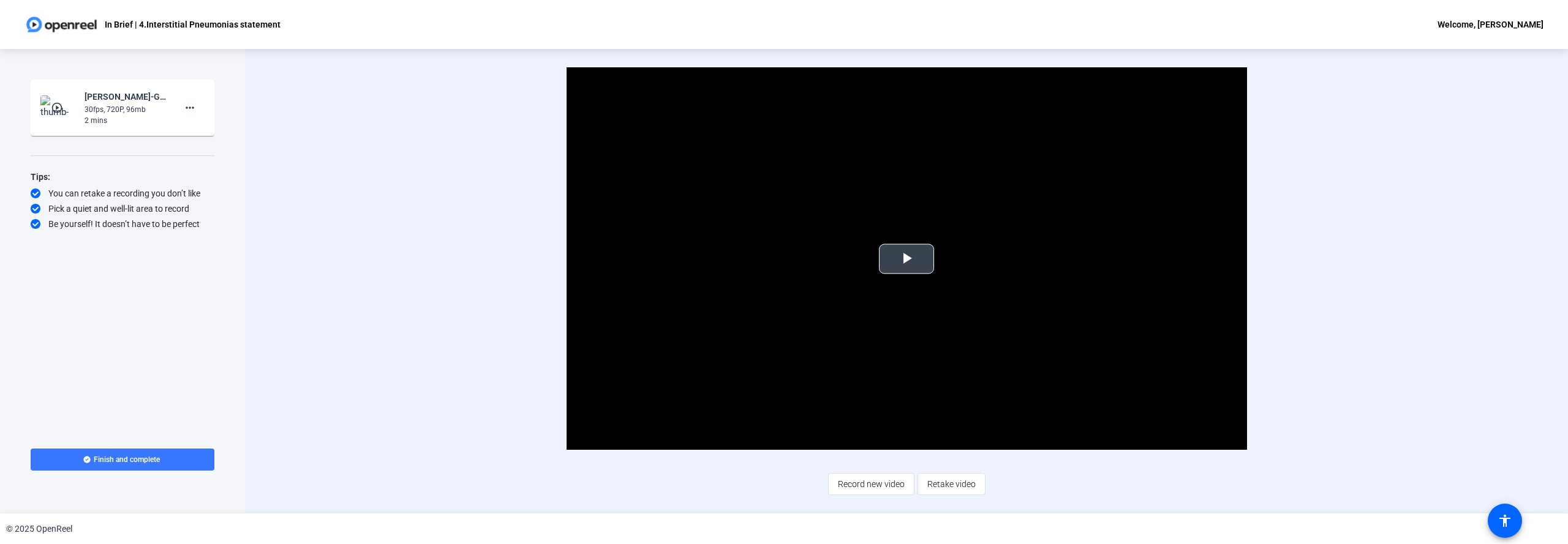
click at [907, 259] on span "Video Player" at bounding box center [907, 259] width 0 height 0
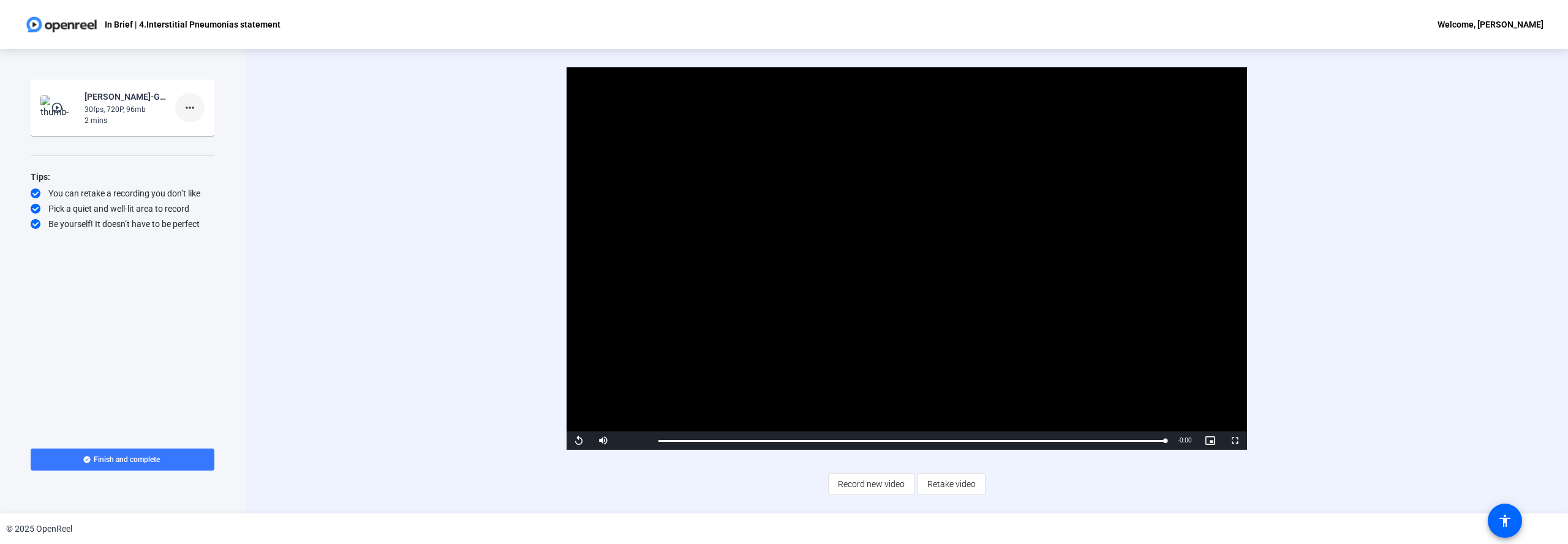
click at [189, 106] on mat-icon "more_horiz" at bounding box center [189, 107] width 14 height 14
click at [272, 107] on div at bounding box center [784, 272] width 1568 height 544
click at [190, 107] on mat-icon "more_horiz" at bounding box center [189, 107] width 14 height 14
click at [194, 134] on span "Delete clip" at bounding box center [209, 134] width 49 height 14
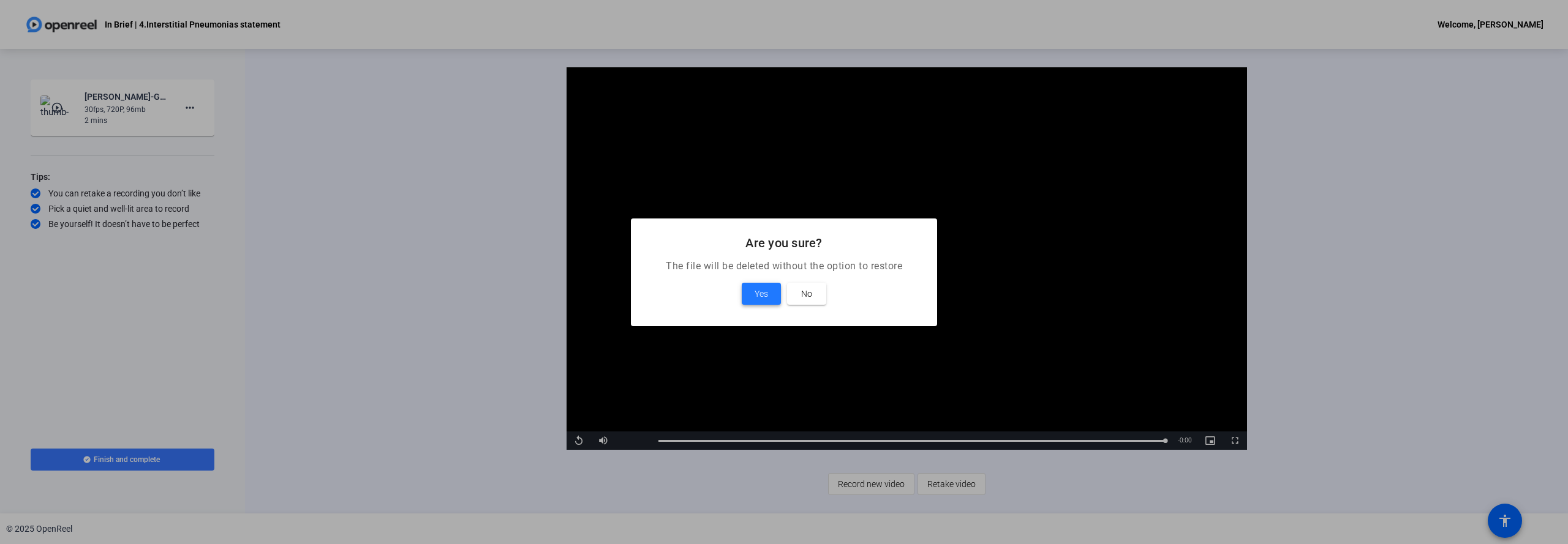
click at [766, 293] on span "Yes" at bounding box center [761, 293] width 14 height 14
